Goal: Task Accomplishment & Management: Manage account settings

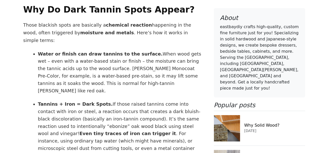
scroll to position [768, 0]
